Goal: Task Accomplishment & Management: Complete application form

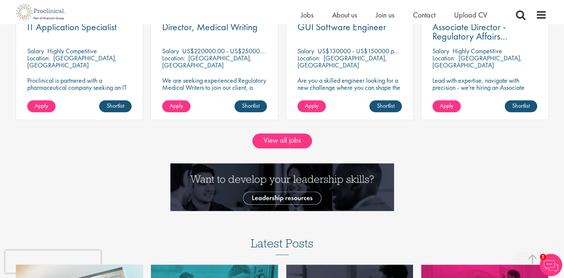
scroll to position [709, 0]
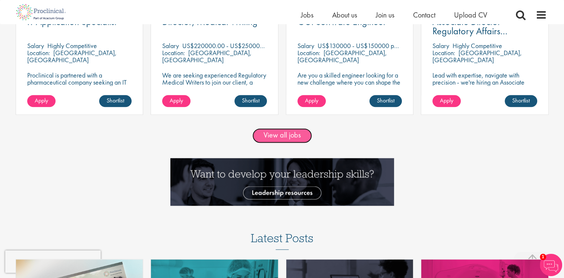
click at [274, 136] on link "View all jobs" at bounding box center [283, 135] width 60 height 15
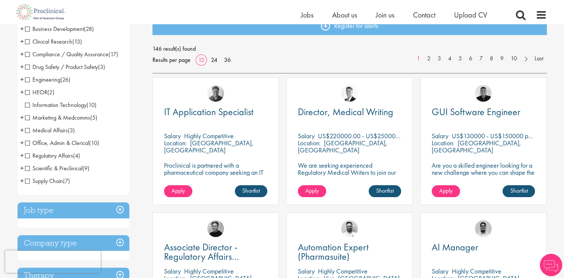
scroll to position [75, 0]
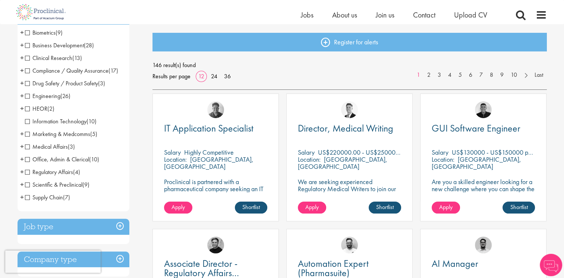
drag, startPoint x: 28, startPoint y: 44, endPoint x: 60, endPoint y: 59, distance: 35.1
click at [28, 44] on span "Business Development" at bounding box center [54, 45] width 59 height 8
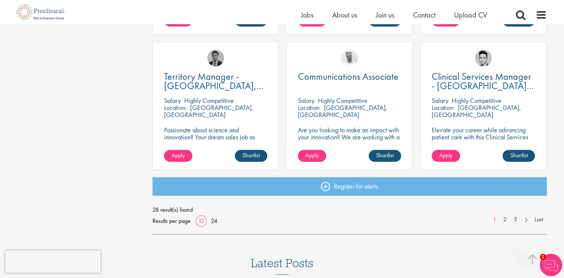
scroll to position [559, 0]
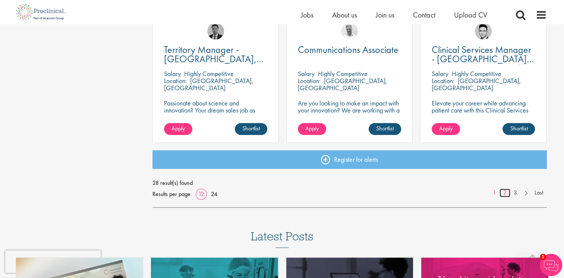
click at [506, 190] on link "2" at bounding box center [505, 193] width 11 height 9
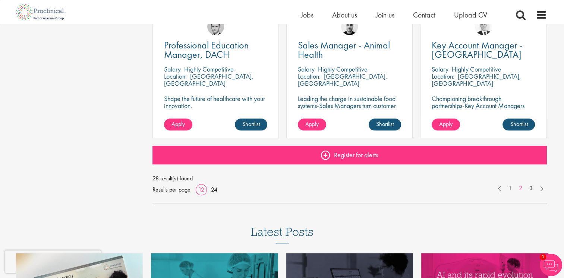
scroll to position [597, 0]
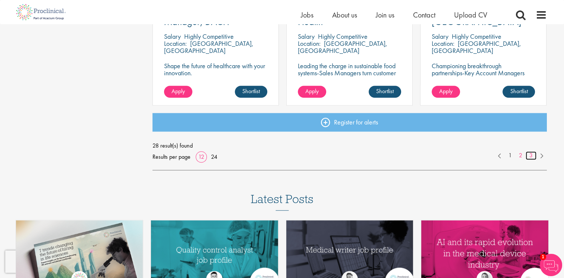
click at [529, 155] on link "3" at bounding box center [531, 155] width 11 height 9
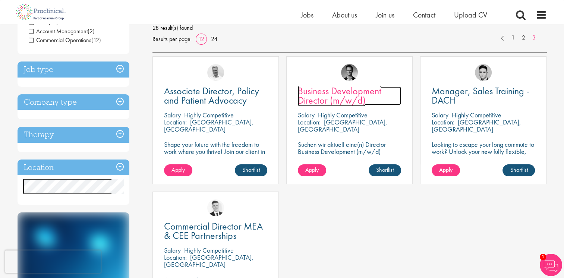
click at [339, 96] on span "Business Development Director (m/w/d)" at bounding box center [340, 96] width 84 height 22
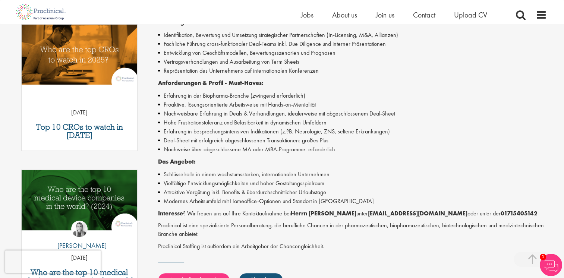
scroll to position [224, 0]
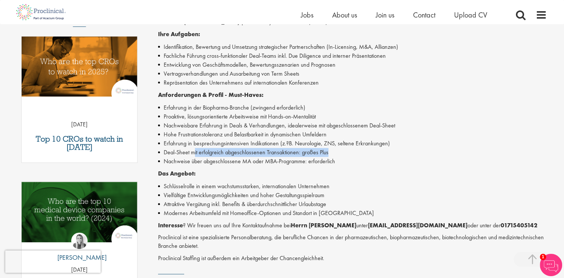
drag, startPoint x: 194, startPoint y: 153, endPoint x: 336, endPoint y: 153, distance: 142.1
click at [336, 153] on li "Deal-Sheet mit erfolgreich abgeschlossenen Transaktionen: großes Plus" at bounding box center [352, 152] width 389 height 9
click at [268, 107] on li "Erfahrung in der Biopharma-Branche (zwingend erforderlich)" at bounding box center [352, 107] width 389 height 9
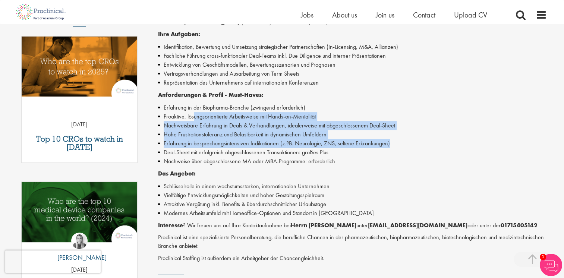
drag, startPoint x: 194, startPoint y: 117, endPoint x: 392, endPoint y: 144, distance: 200.2
click at [392, 144] on ul "Erfahrung in der Biopharma-Branche (zwingend erforderlich) Proaktive, lösungsor…" at bounding box center [352, 134] width 389 height 63
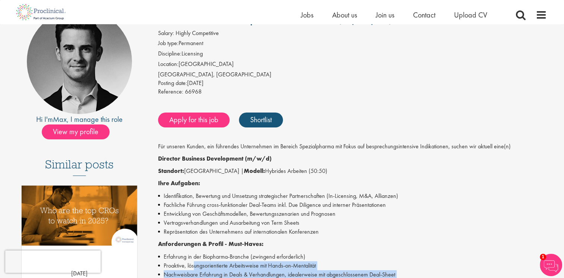
scroll to position [37, 0]
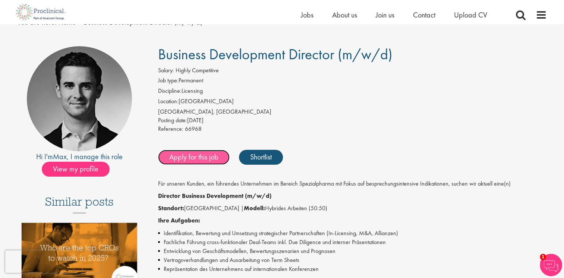
click at [207, 156] on link "Apply for this job" at bounding box center [194, 157] width 72 height 15
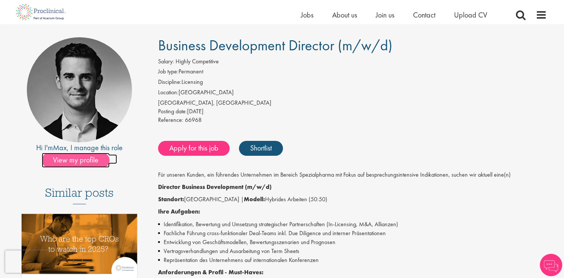
click at [65, 162] on span "View my profile" at bounding box center [76, 160] width 68 height 15
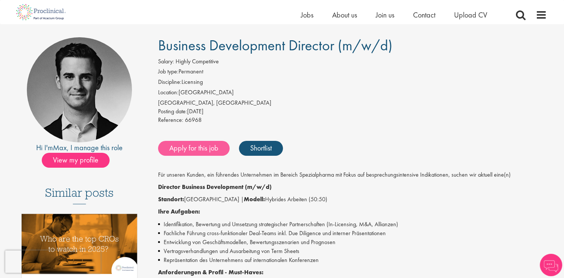
scroll to position [37, 0]
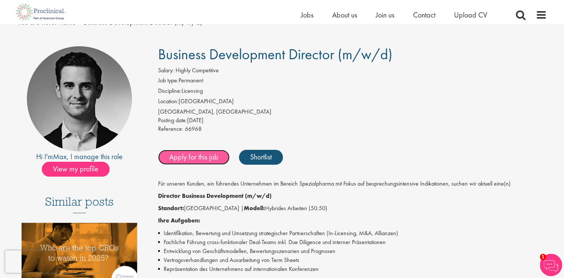
click at [201, 157] on link "Apply for this job" at bounding box center [194, 157] width 72 height 15
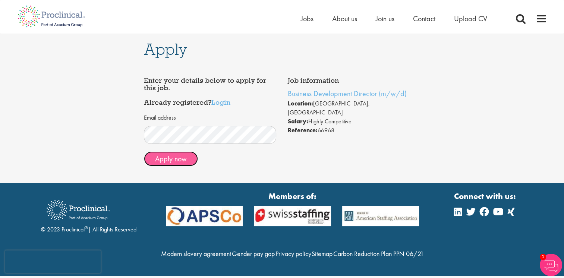
click at [178, 158] on button "Apply now" at bounding box center [171, 158] width 54 height 15
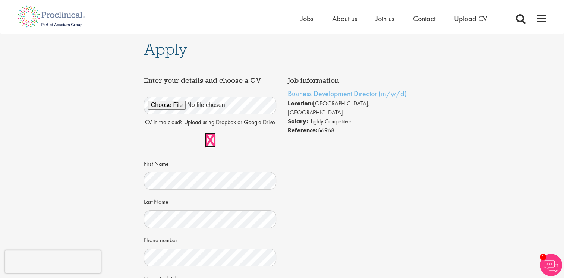
click at [210, 140] on link at bounding box center [210, 140] width 11 height 15
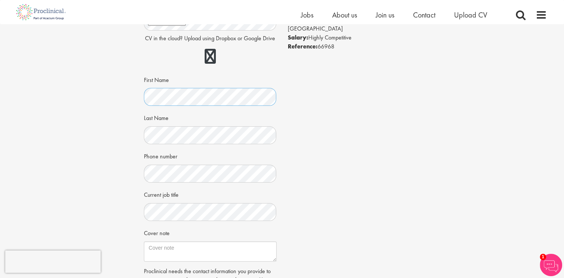
scroll to position [149, 0]
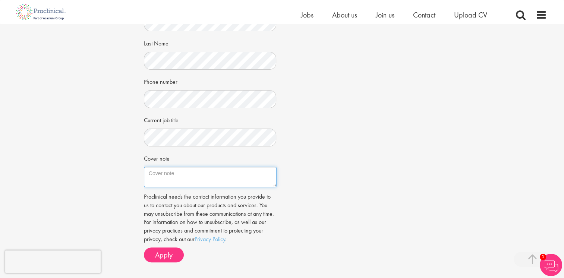
click at [176, 173] on textarea "Cover note" at bounding box center [210, 177] width 133 height 20
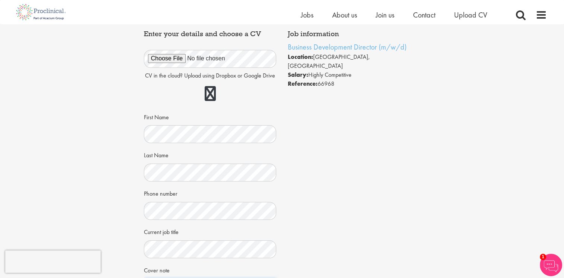
scroll to position [0, 0]
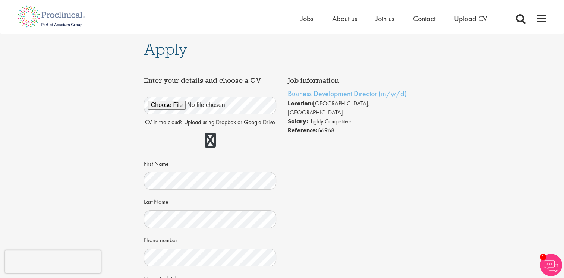
click at [110, 105] on div "Apply Job information Business Development Director (m/w/d) Location: Frankfurt…" at bounding box center [281, 236] width 575 height 404
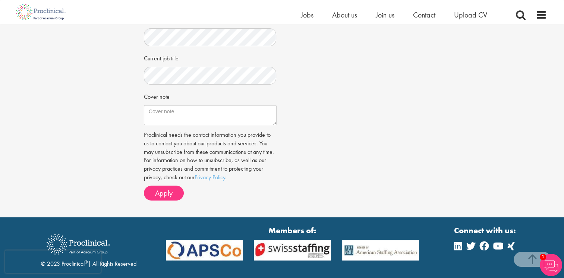
scroll to position [224, 0]
